Goal: Download file/media

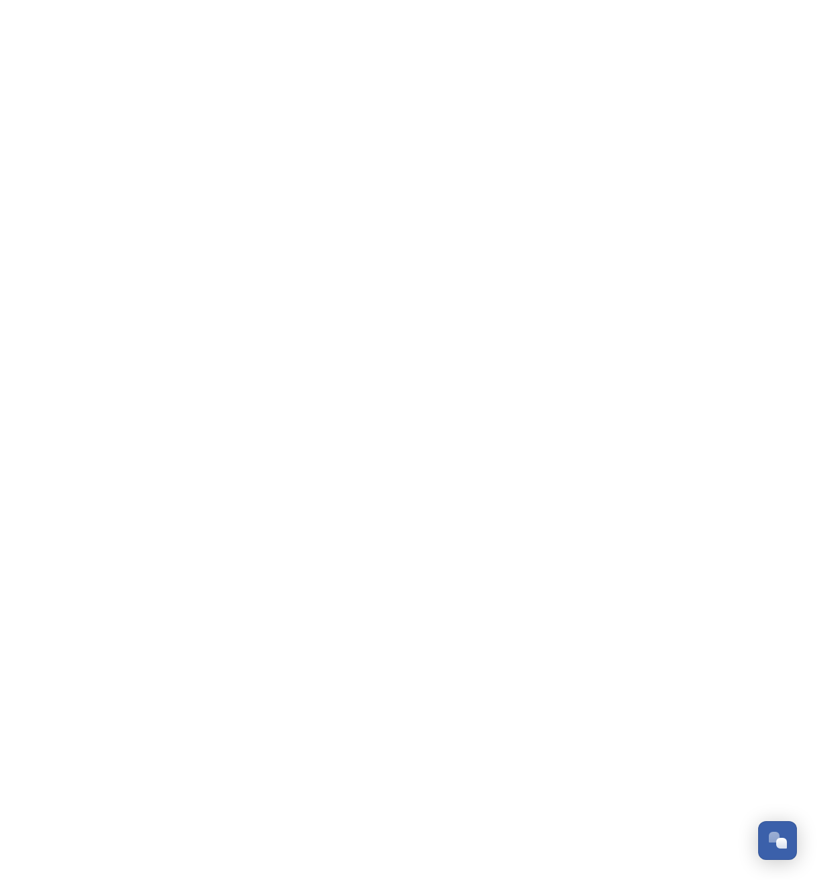
scroll to position [2280, 0]
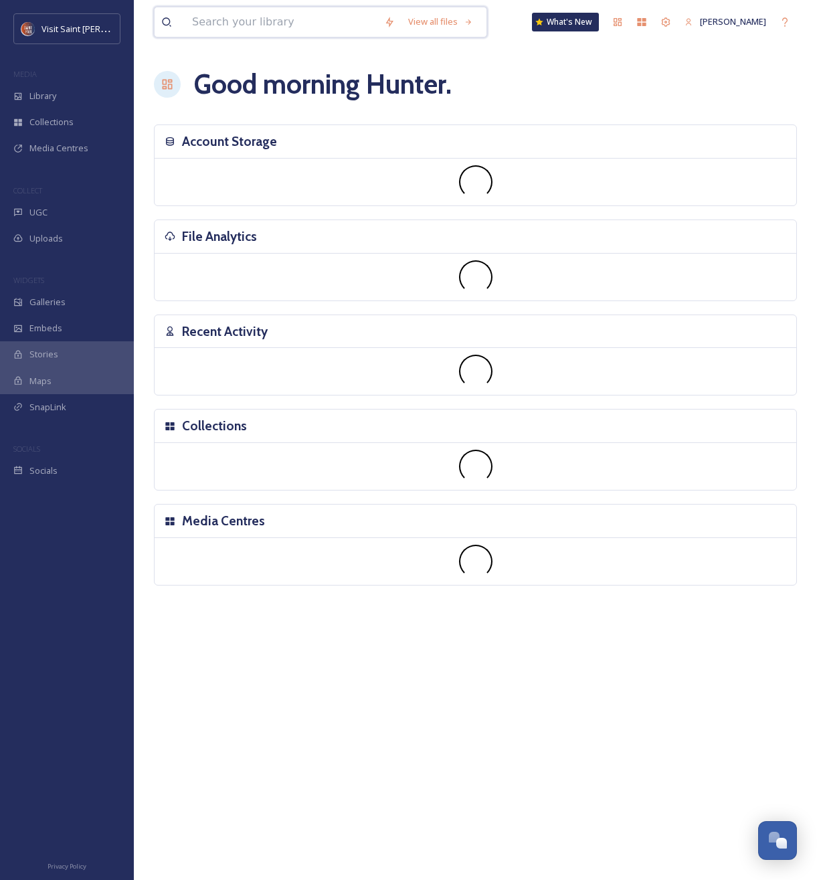
click at [323, 22] on input at bounding box center [281, 21] width 192 height 29
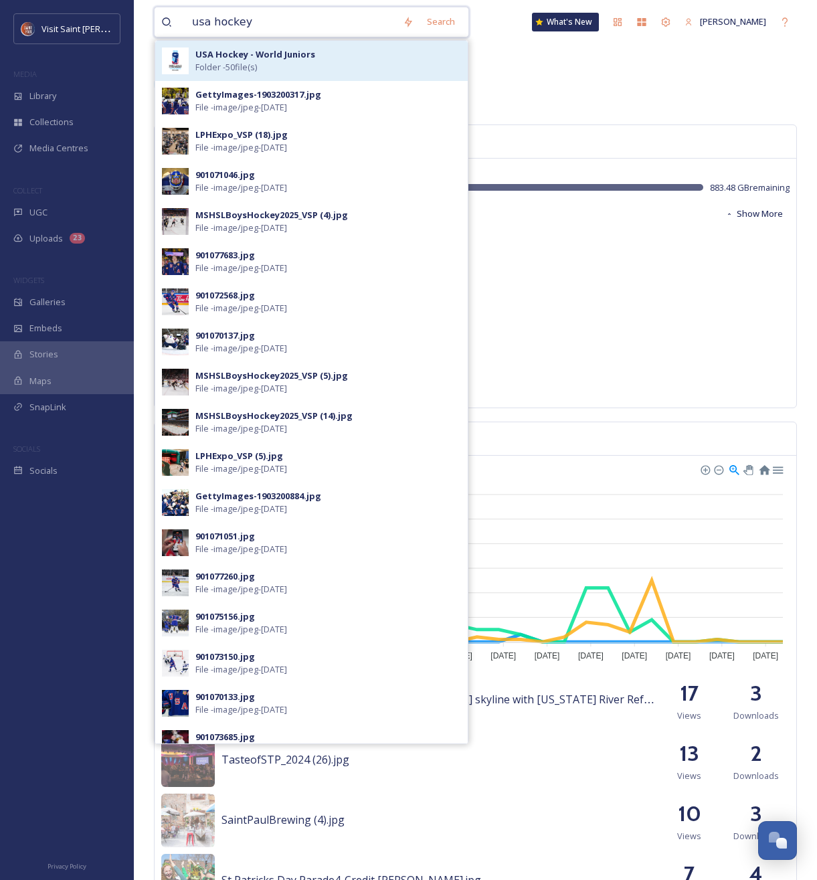
type input "usa hockey"
click at [231, 57] on strong "USA Hockey - World Juniors" at bounding box center [255, 54] width 120 height 12
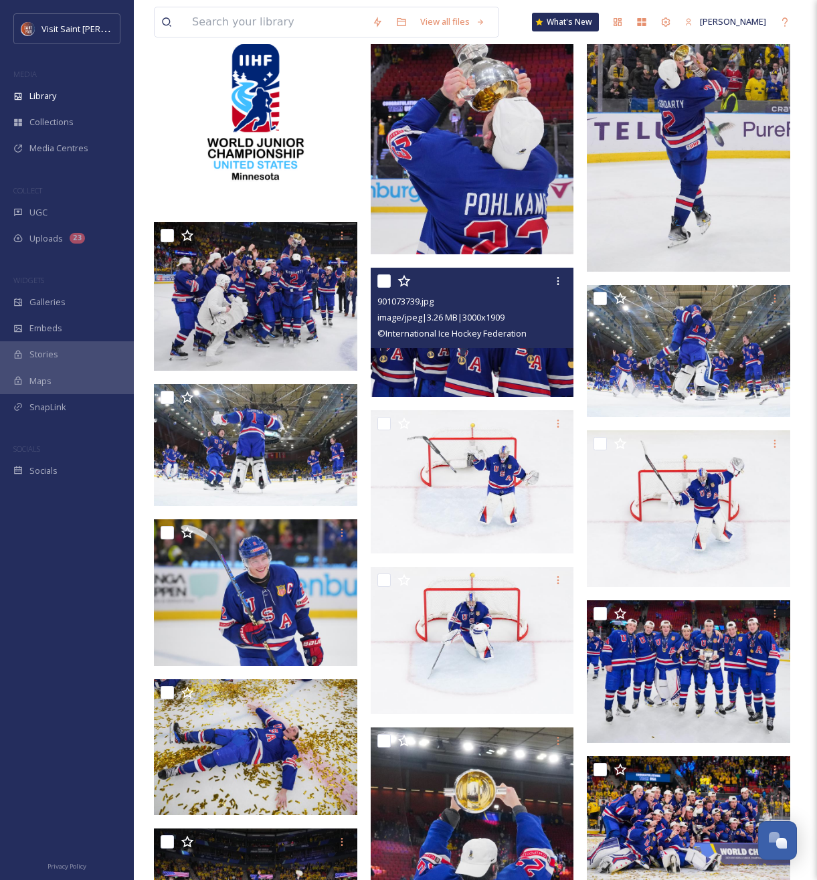
scroll to position [176, 0]
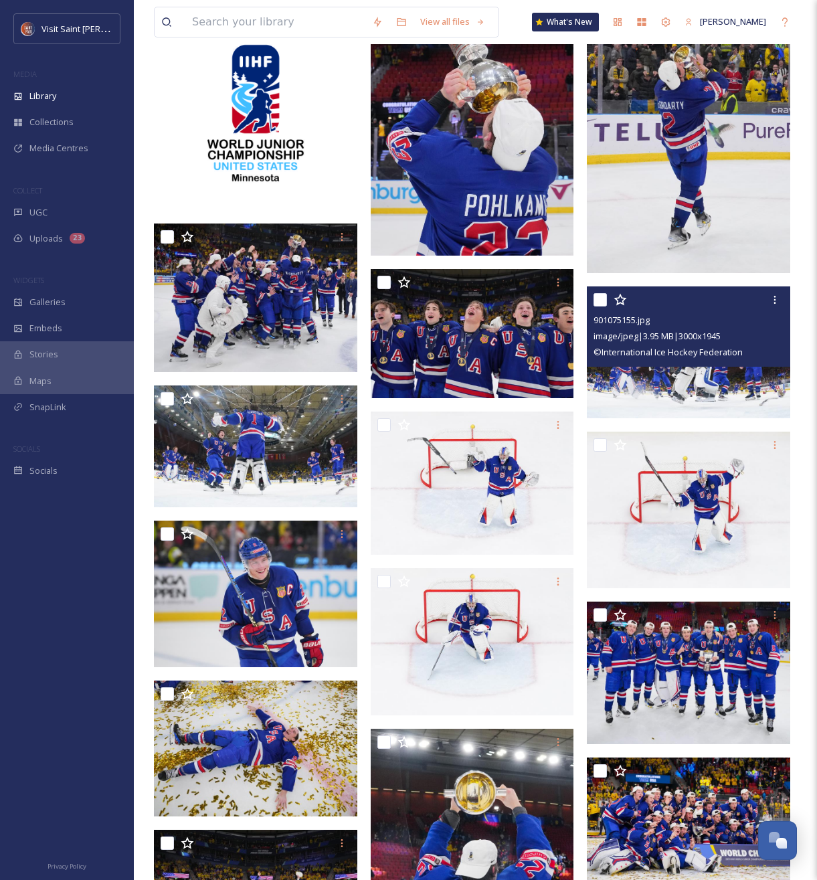
click at [741, 394] on img at bounding box center [688, 352] width 203 height 132
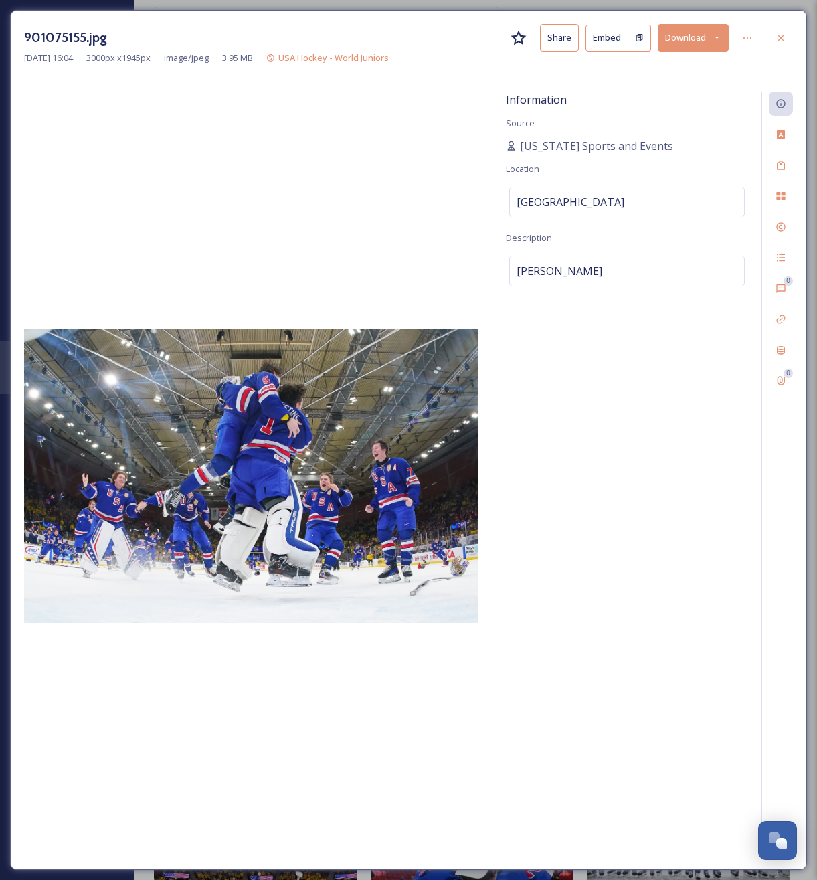
click at [697, 34] on button "Download" at bounding box center [693, 37] width 71 height 27
click at [667, 97] on span "Download Large (2000 x 1297)" at bounding box center [654, 94] width 118 height 13
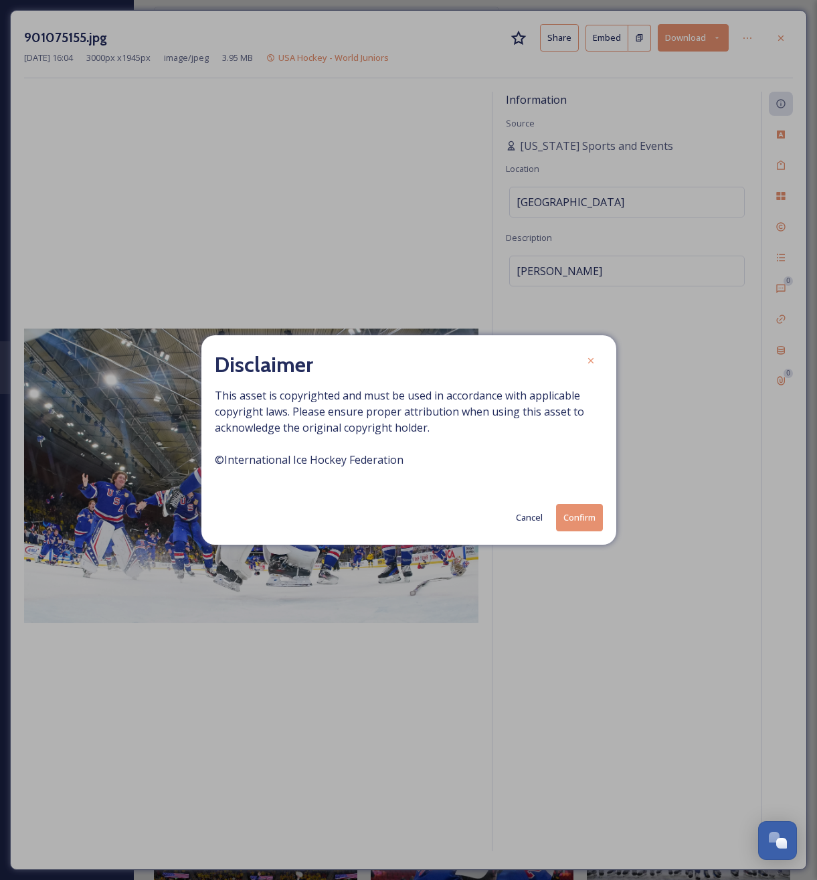
click at [590, 514] on button "Confirm" at bounding box center [579, 517] width 47 height 27
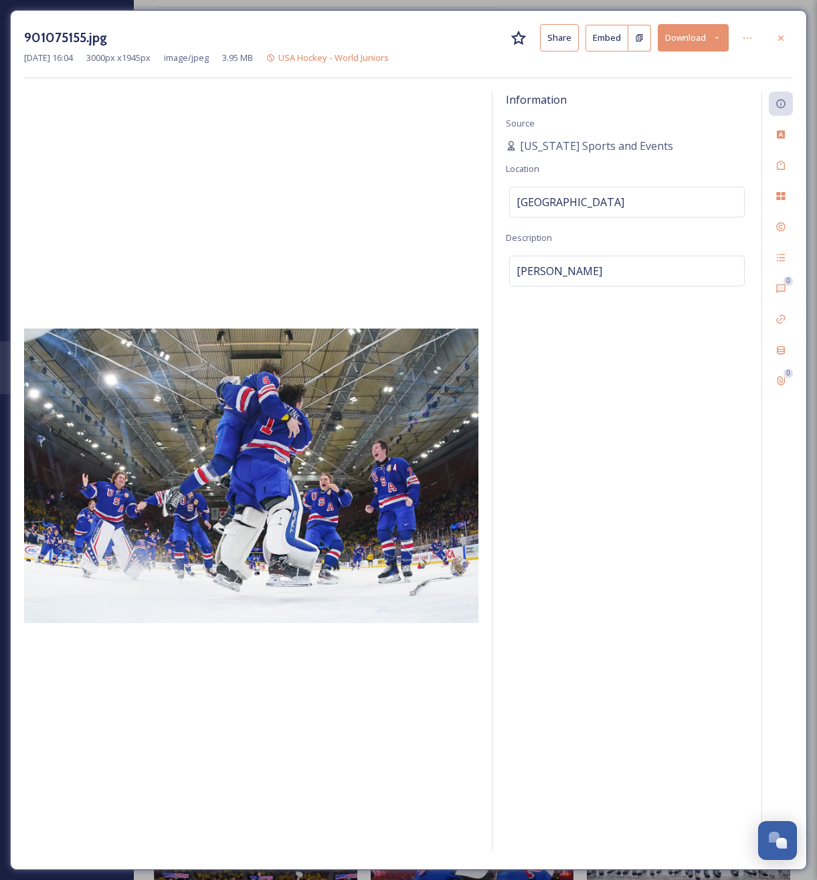
scroll to position [2280, 0]
